Goal: Navigation & Orientation: Find specific page/section

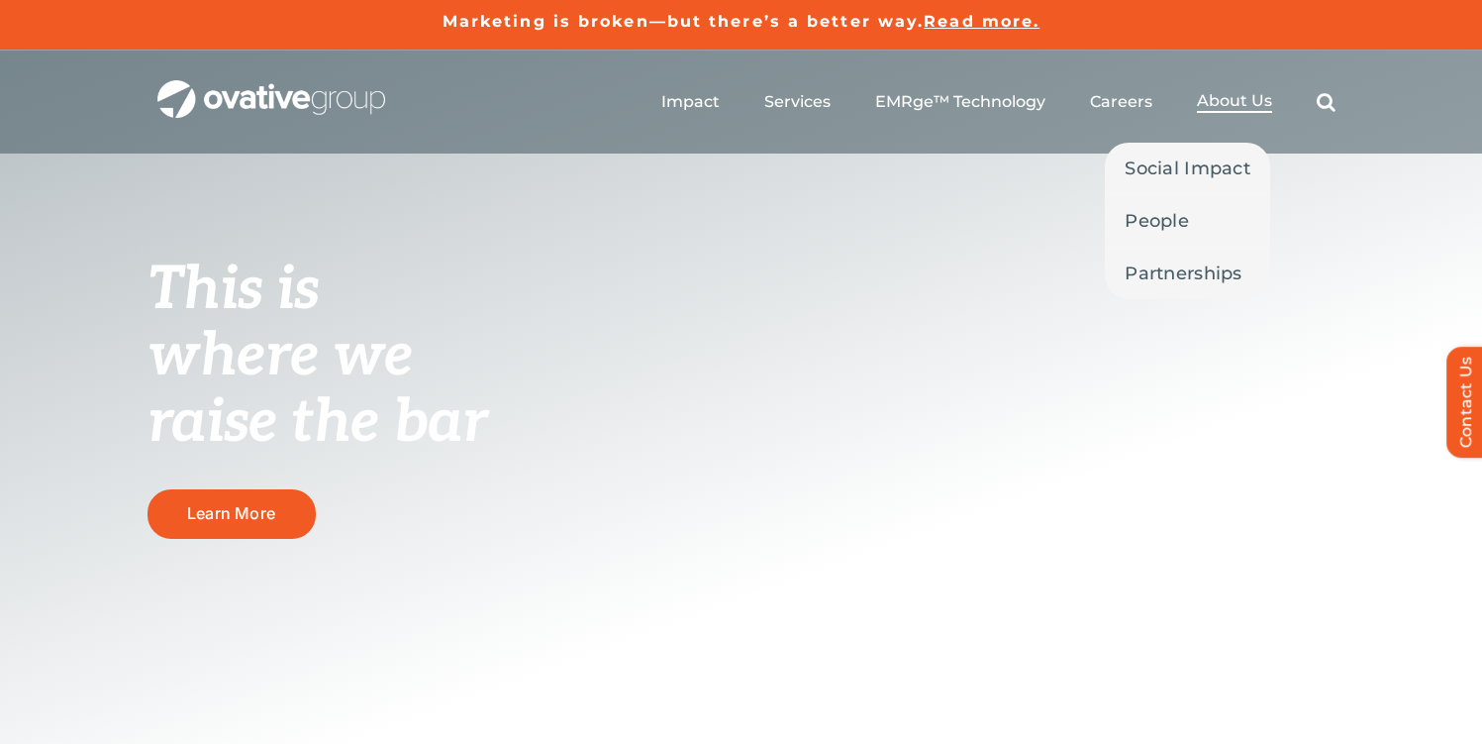
click at [1225, 102] on span "About Us" at bounding box center [1234, 101] width 75 height 20
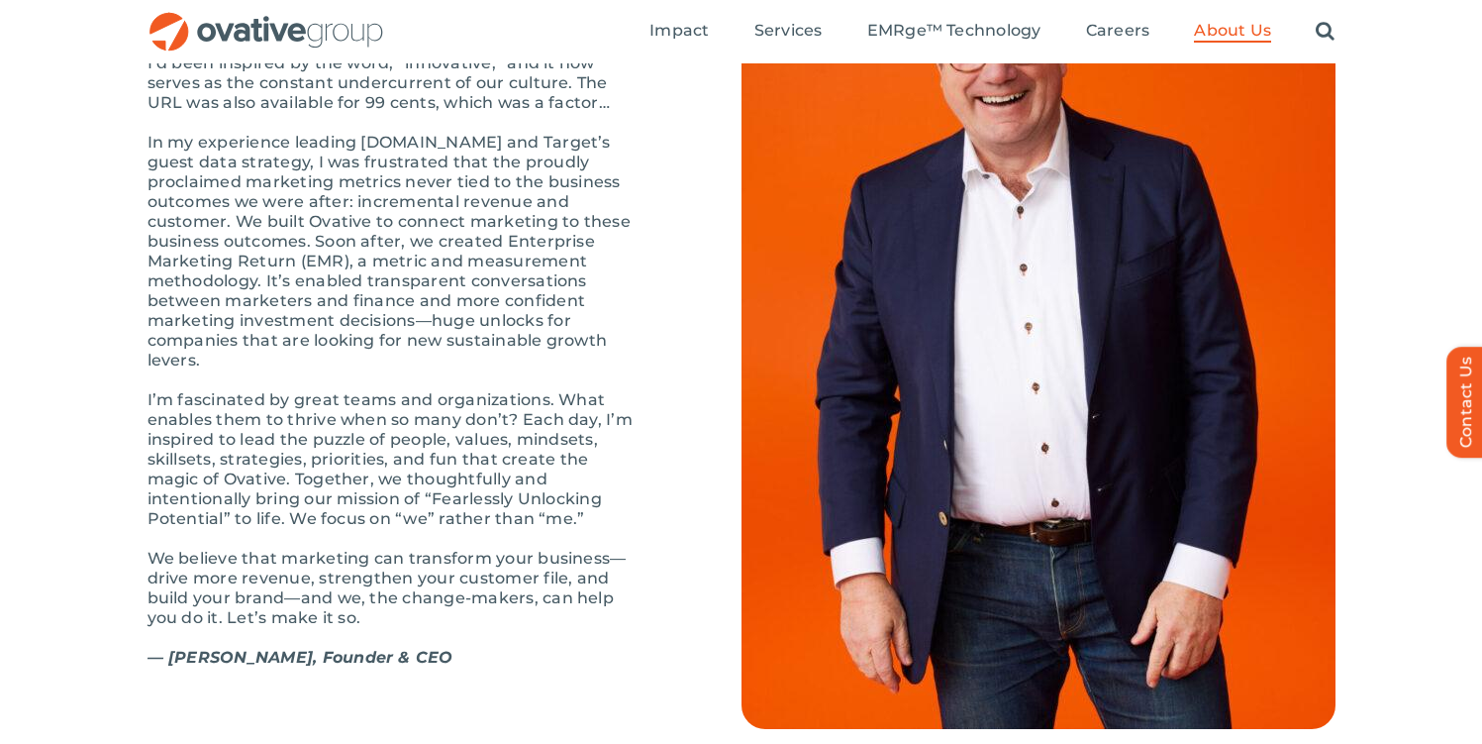
scroll to position [2223, 0]
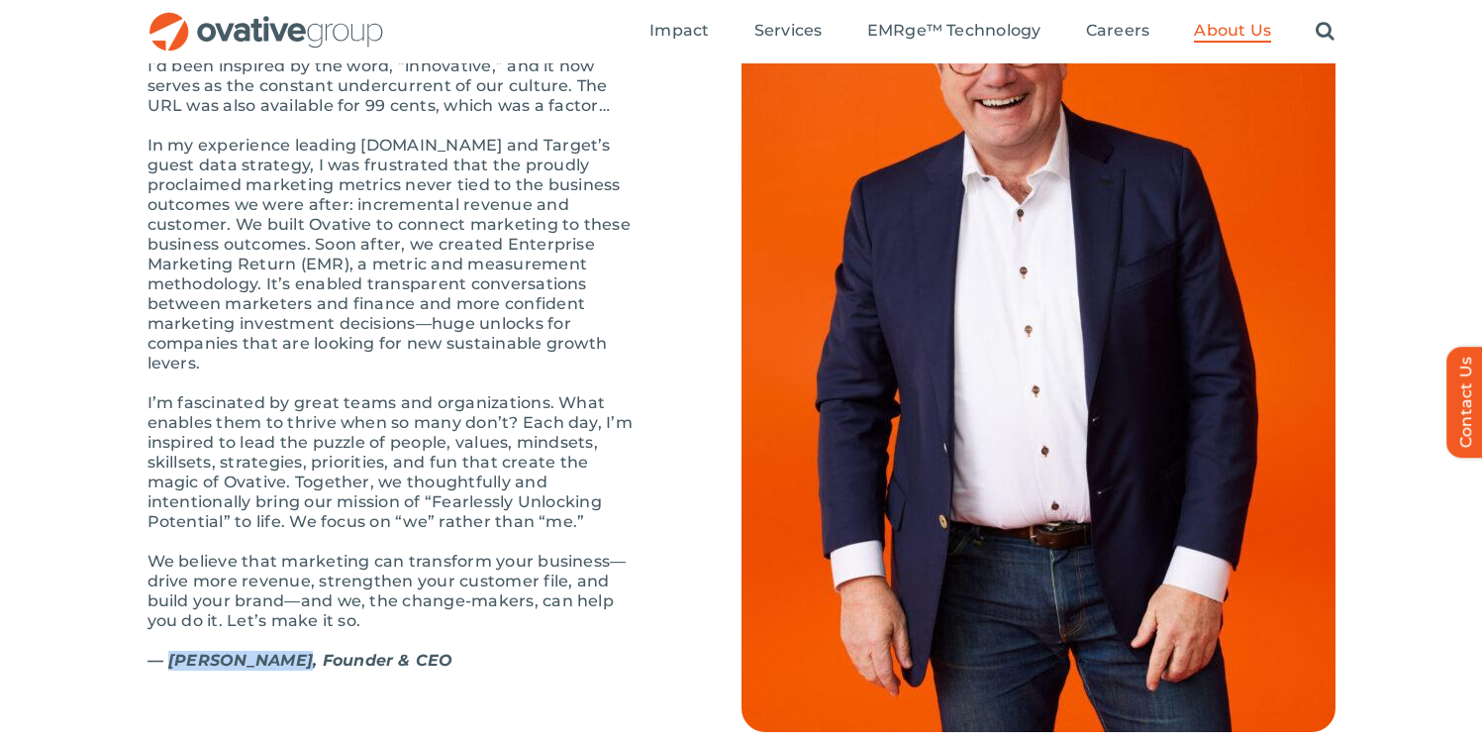
drag, startPoint x: 168, startPoint y: 663, endPoint x: 284, endPoint y: 665, distance: 115.9
click at [284, 665] on strong "— Dale Nitschke, Founder & CEO" at bounding box center [301, 660] width 306 height 19
copy strong "Dale Nitschke"
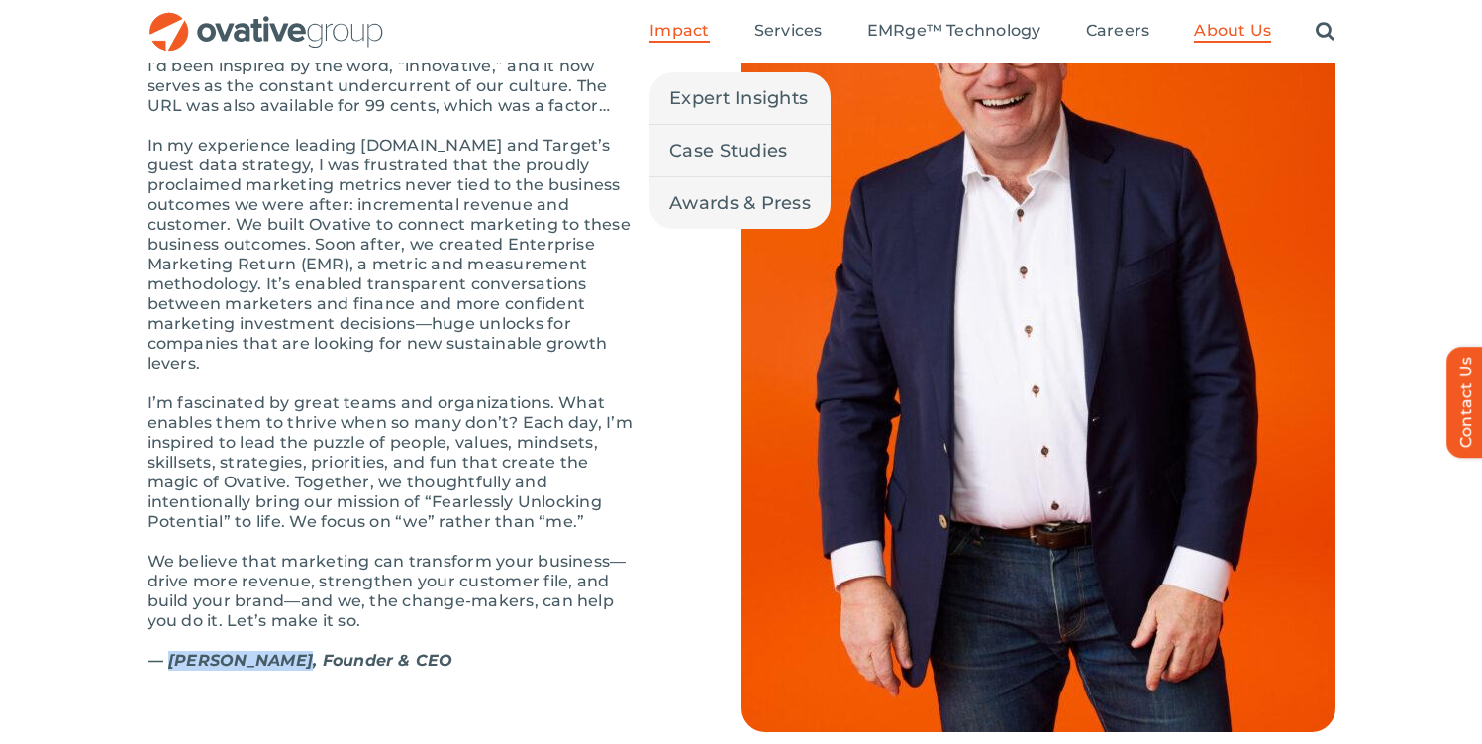
click at [683, 37] on span "Impact" at bounding box center [679, 31] width 59 height 20
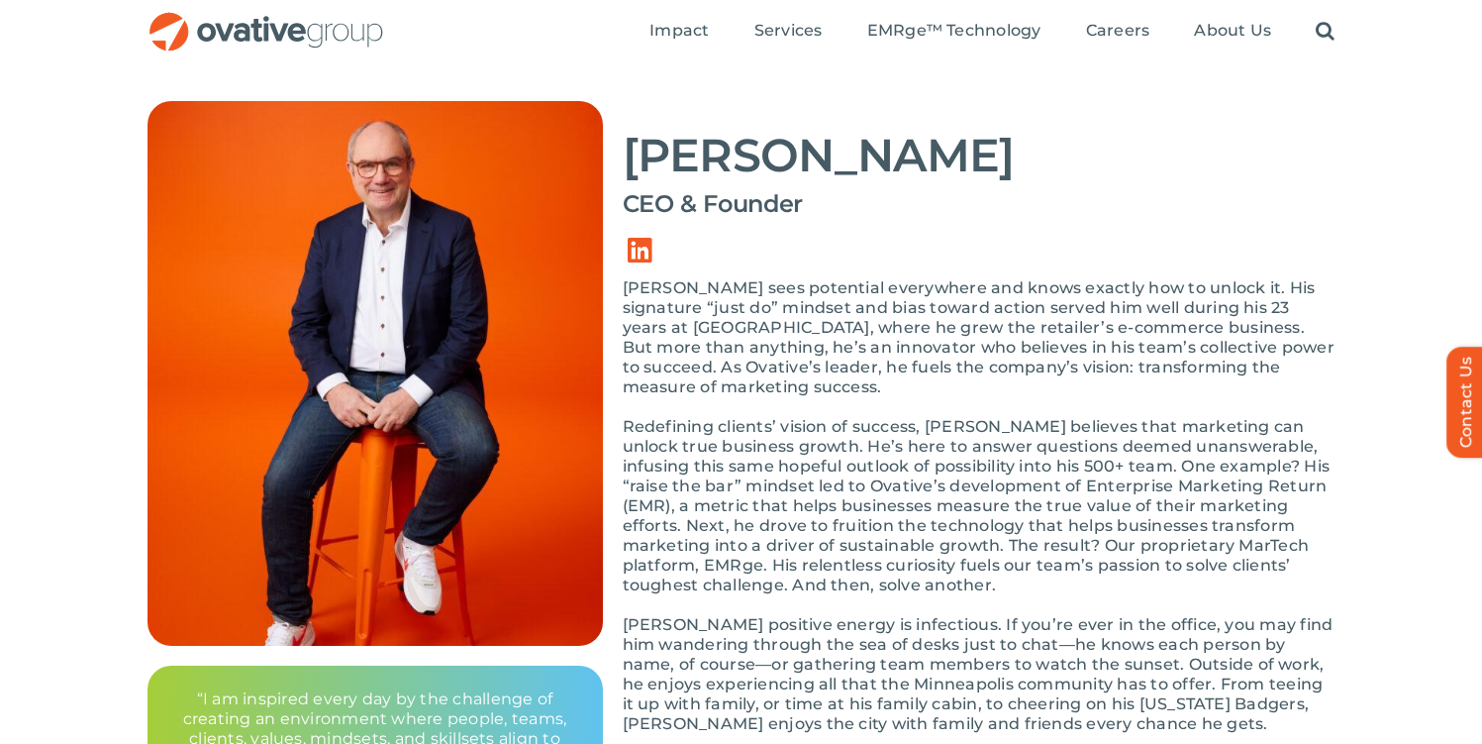
scroll to position [117, 0]
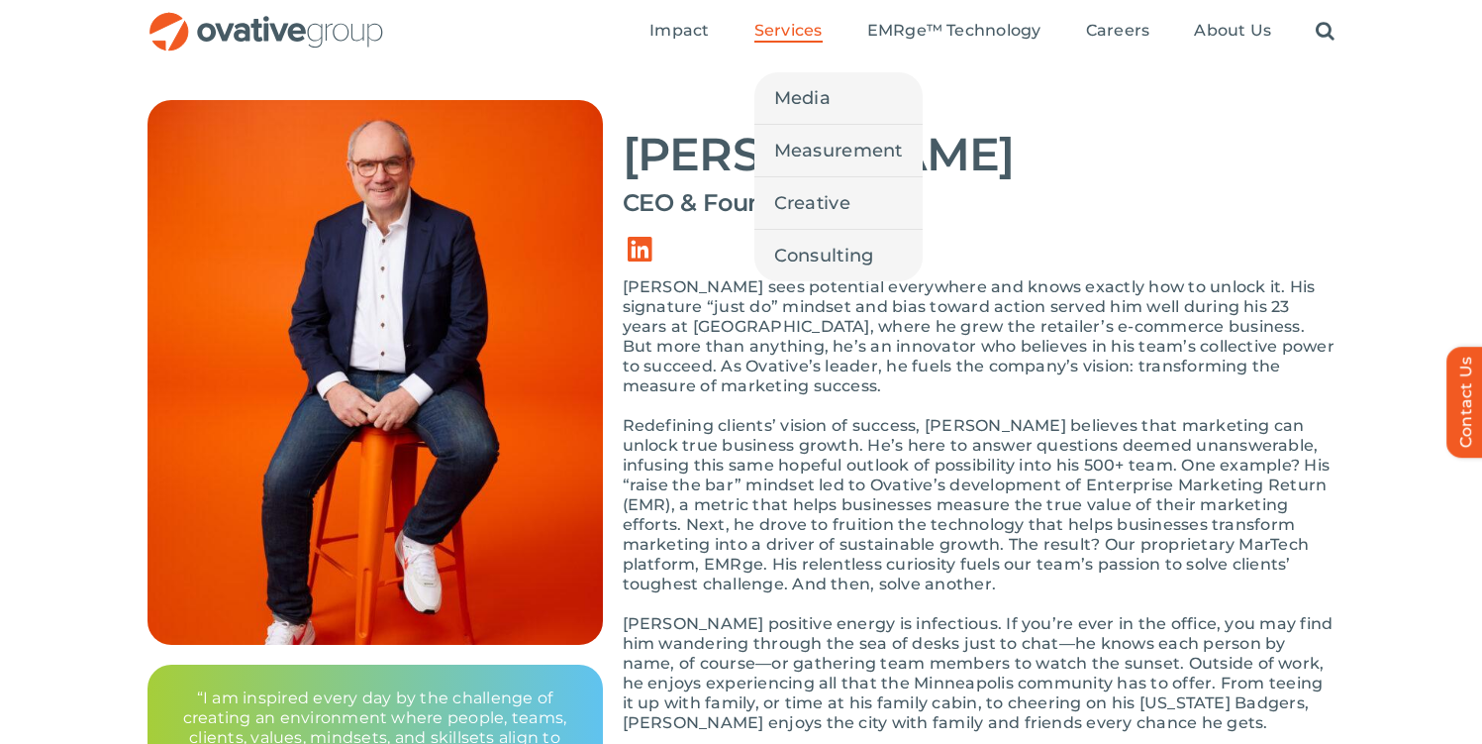
click at [804, 30] on span "Services" at bounding box center [789, 31] width 68 height 20
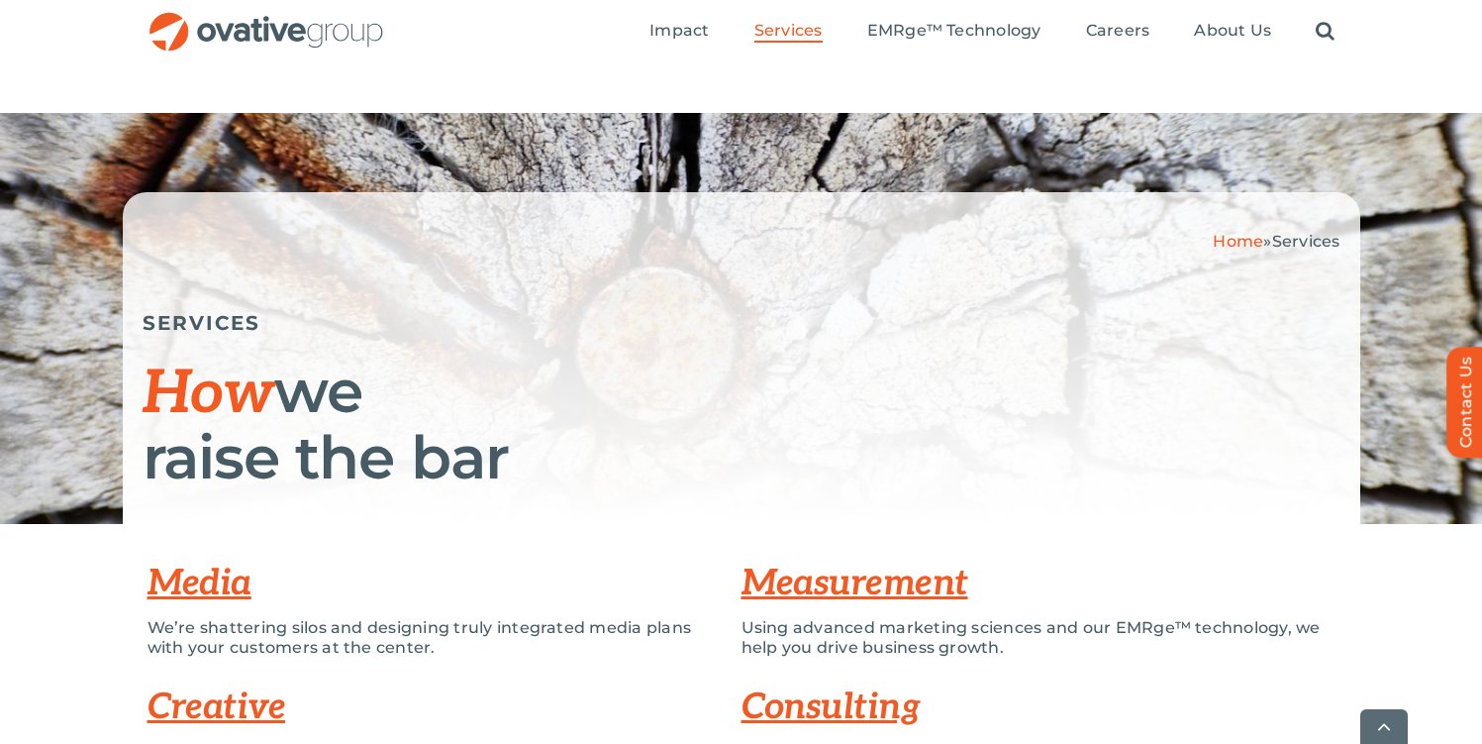
scroll to position [724, 0]
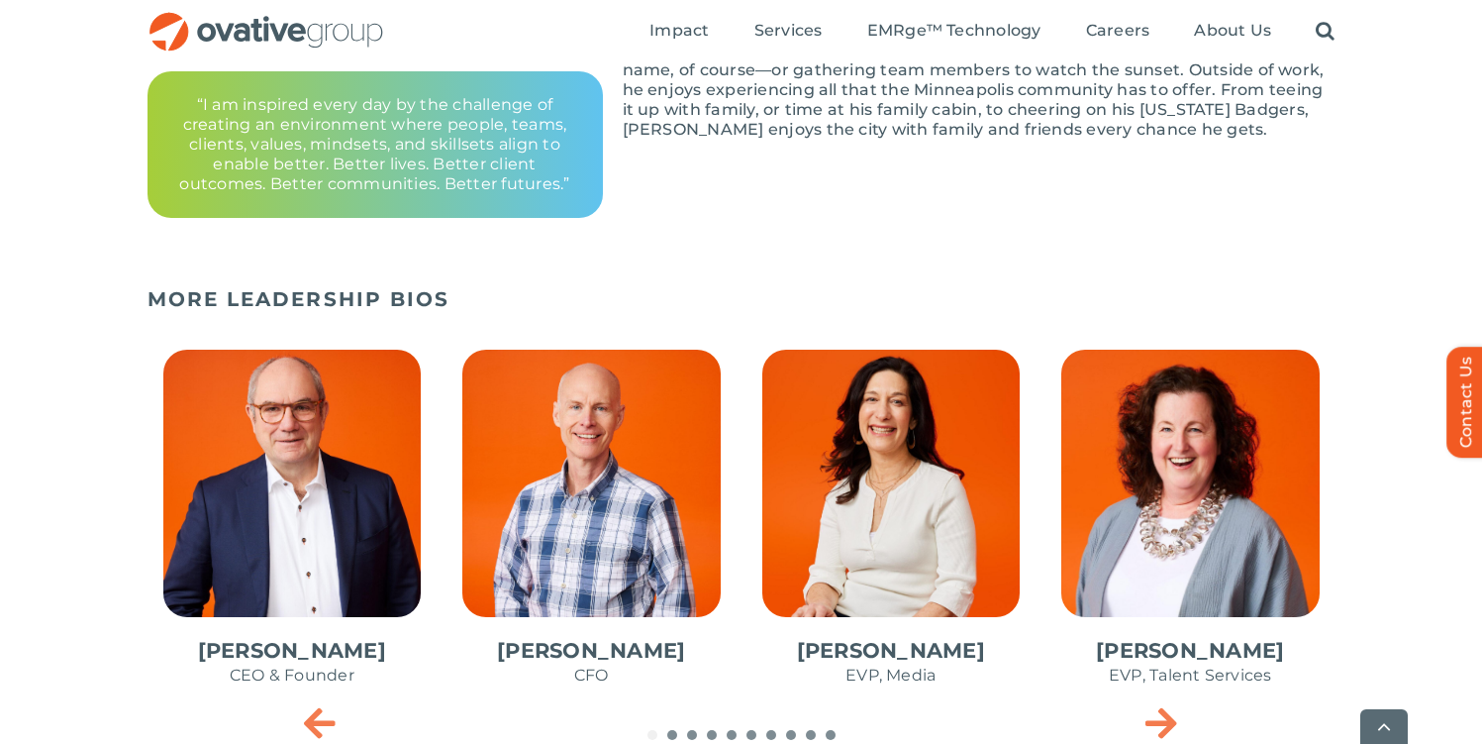
scroll to position [841, 0]
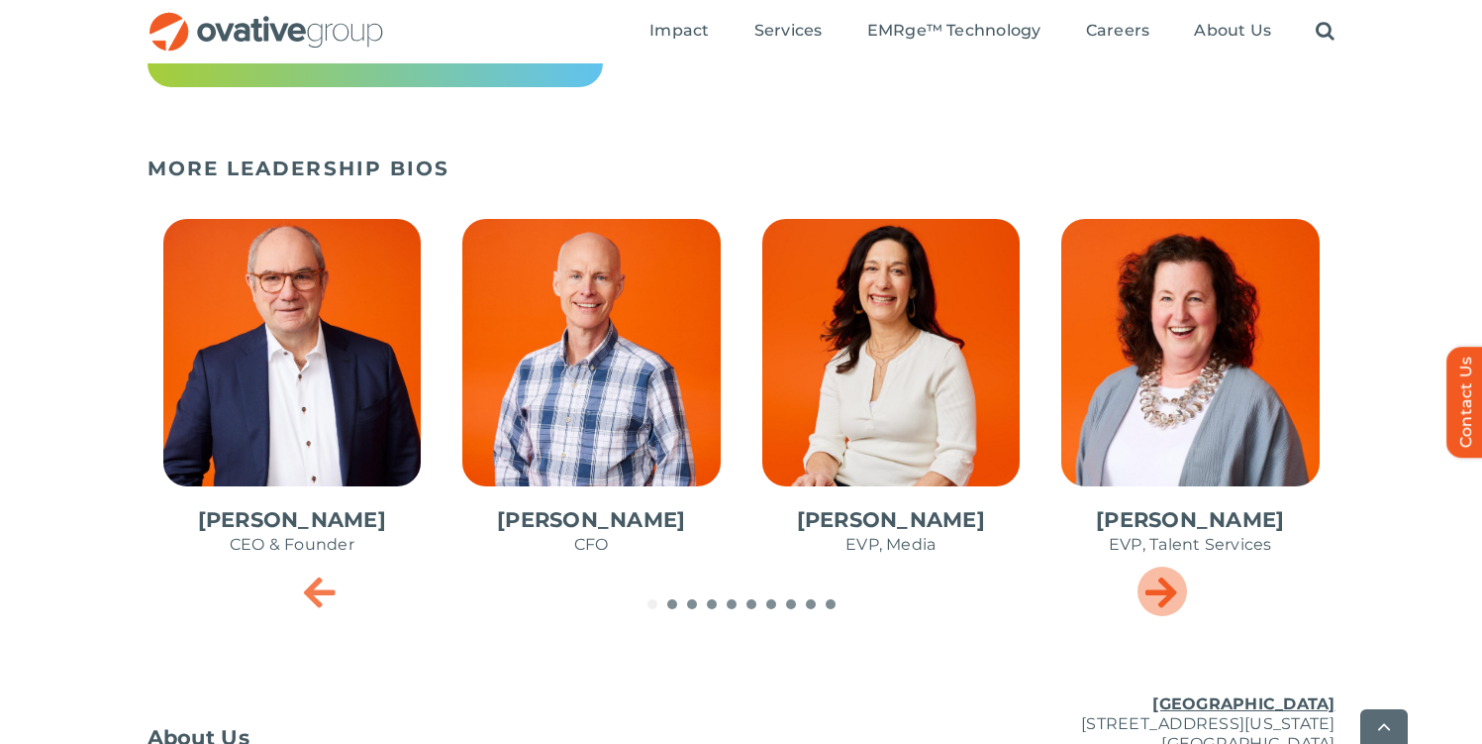
click at [1161, 601] on icon "Next slide" at bounding box center [1162, 591] width 32 height 40
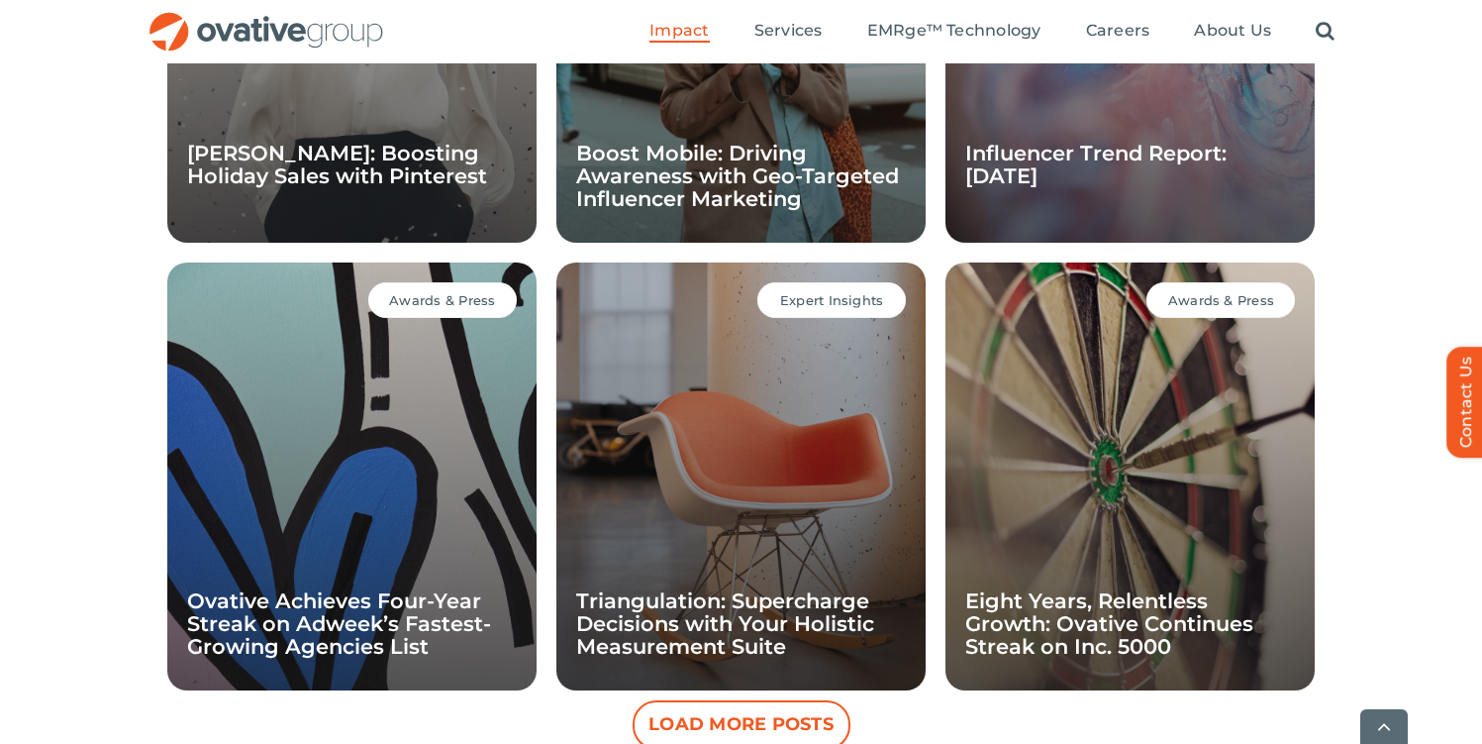
scroll to position [1753, 0]
